Goal: Transaction & Acquisition: Purchase product/service

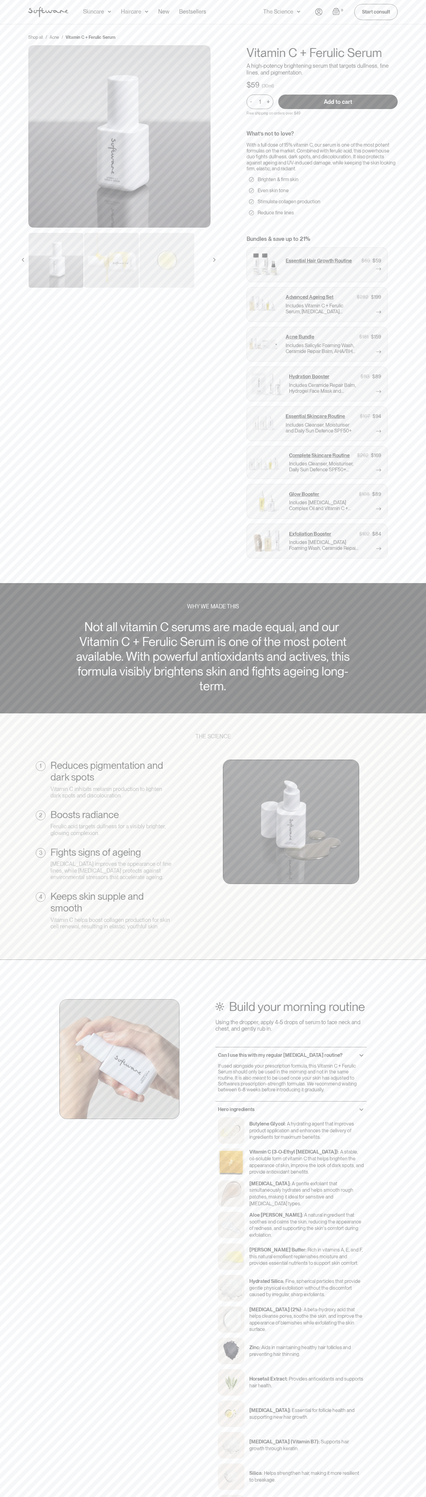
click at [338, 102] on input "Add to cart" at bounding box center [337, 102] width 119 height 14
click at [207, 24] on div "Shop all / Acne / Vitamin C + Ferulic Serum Vitamin C + Ferulic Serum A high-po…" at bounding box center [213, 303] width 426 height 559
click at [308, 1497] on html "Acne Ageing Pigmentation Everyday care Hair Loss Learn Skincare Custom Formulas…" at bounding box center [213, 748] width 426 height 1497
click at [9, 739] on section "THE SCIENCE 1 Reduces pigmentation and dark spots Vitamin C inhibits melanin pr…" at bounding box center [213, 836] width 426 height 246
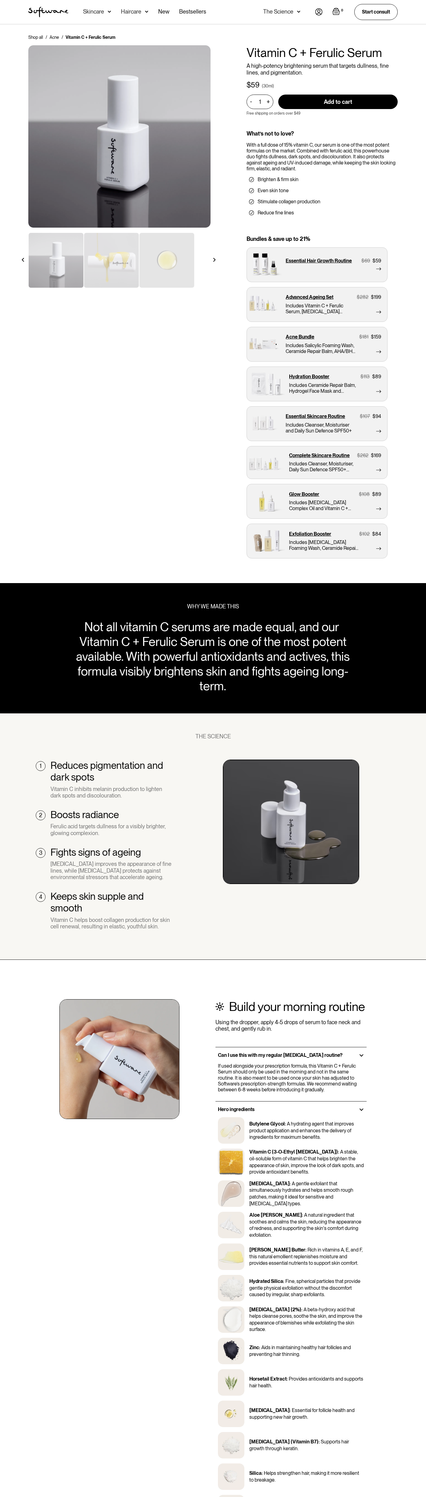
scroll to position [1310, 0]
